Goal: Information Seeking & Learning: Learn about a topic

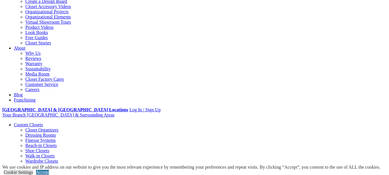
scroll to position [86, 0]
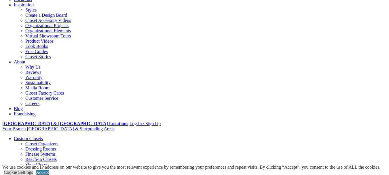
scroll to position [144, 0]
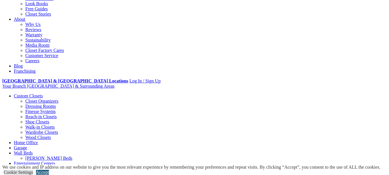
click at [49, 169] on link "Accept" at bounding box center [42, 171] width 13 height 5
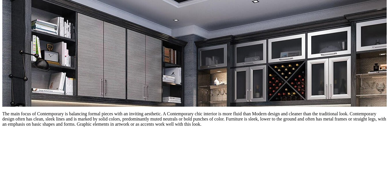
scroll to position [748, 0]
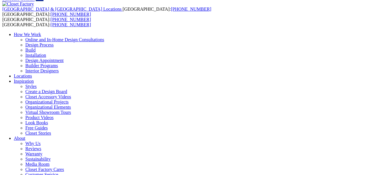
scroll to position [35, 0]
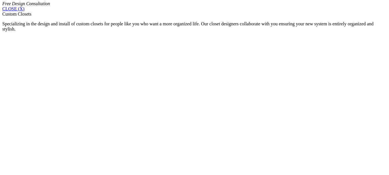
scroll to position [362, 0]
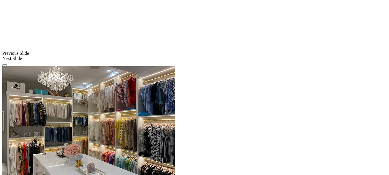
scroll to position [477, 0]
